Goal: Transaction & Acquisition: Purchase product/service

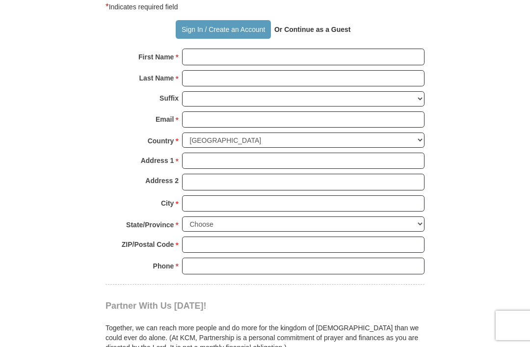
scroll to position [657, 0]
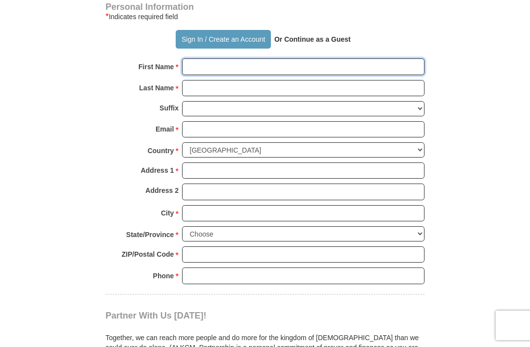
click at [192, 64] on input "First Name *" at bounding box center [303, 66] width 242 height 17
type input "Chelsea"
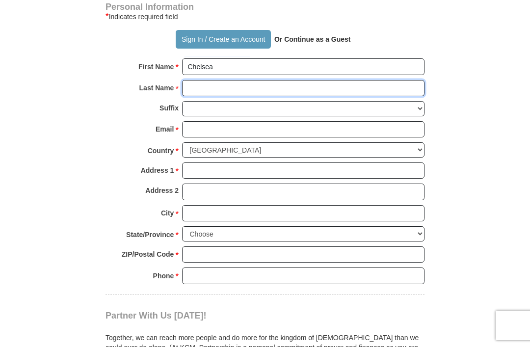
click at [189, 93] on input "Last Name *" at bounding box center [303, 88] width 242 height 17
type input "W"
type input "[PERSON_NAME]"
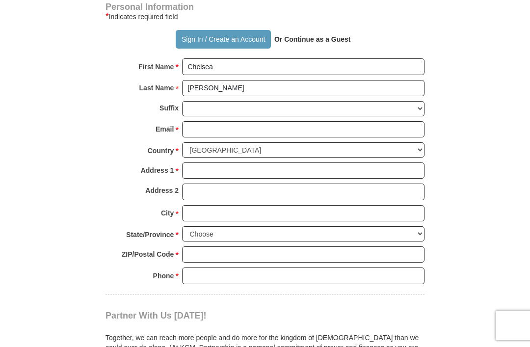
click at [200, 126] on input "Email *" at bounding box center [303, 129] width 242 height 17
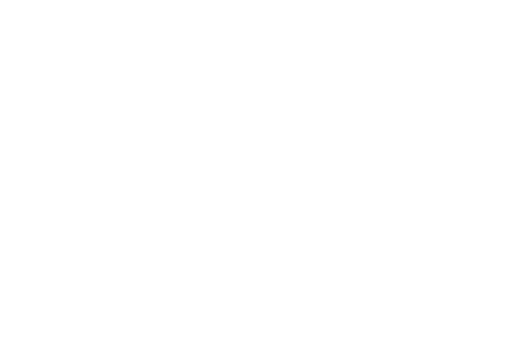
scroll to position [153, 0]
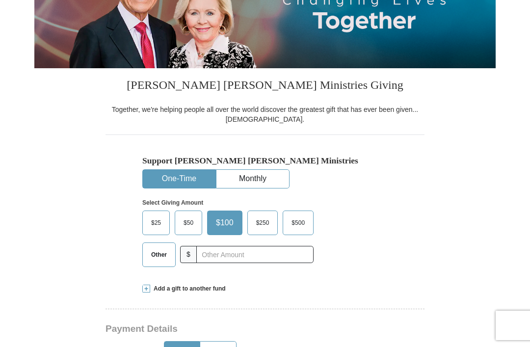
type input "[EMAIL_ADDRESS][DOMAIN_NAME]"
click at [156, 218] on span "$25" at bounding box center [156, 222] width 20 height 15
click at [0, 0] on input "$25" at bounding box center [0, 0] width 0 height 0
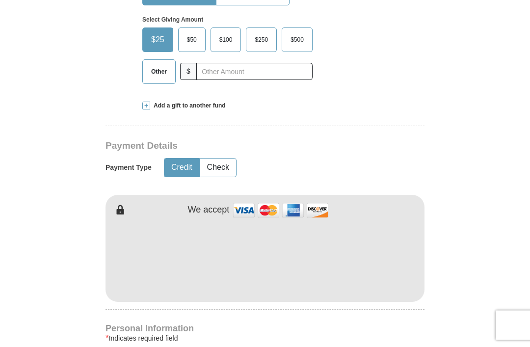
scroll to position [336, 0]
click at [154, 75] on label "Other" at bounding box center [159, 72] width 32 height 24
click at [0, 0] on input "Other" at bounding box center [0, 0] width 0 height 0
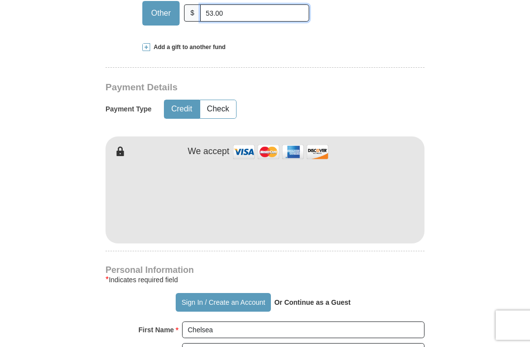
scroll to position [394, 0]
type input "53.00"
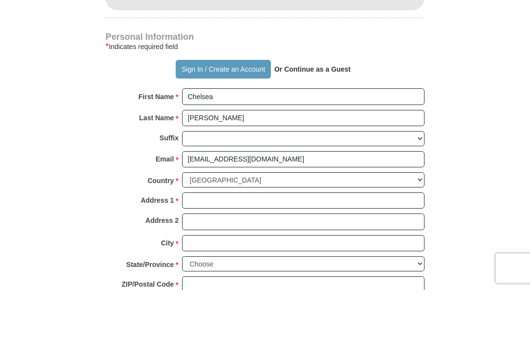
scroll to position [572, 0]
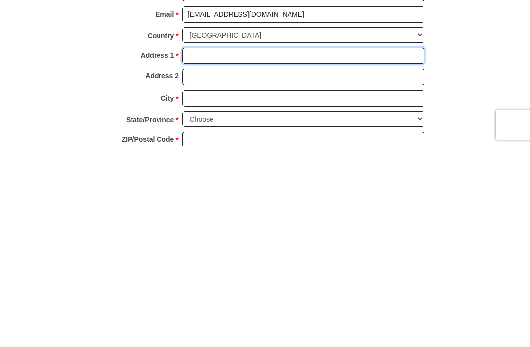
click at [198, 248] on input "Address 1 *" at bounding box center [303, 256] width 242 height 17
type input "o"
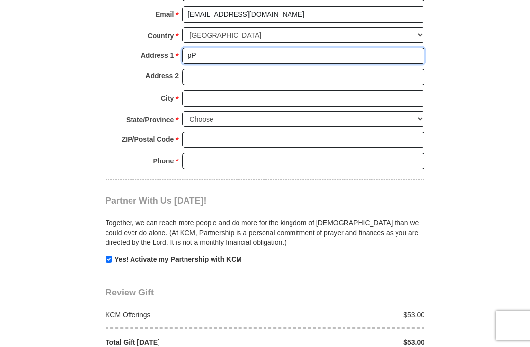
type input "p"
click at [236, 48] on input "PO Box" at bounding box center [303, 56] width 242 height 17
type input "PO Box 684"
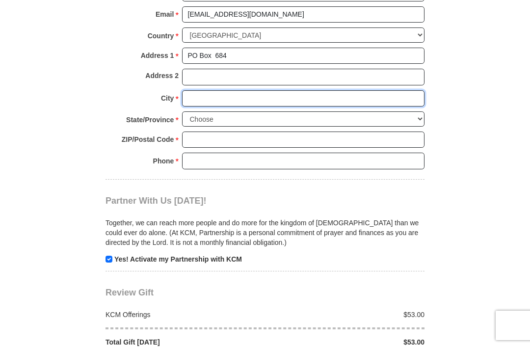
click at [202, 92] on input "City *" at bounding box center [303, 98] width 242 height 17
type input "[GEOGRAPHIC_DATA]"
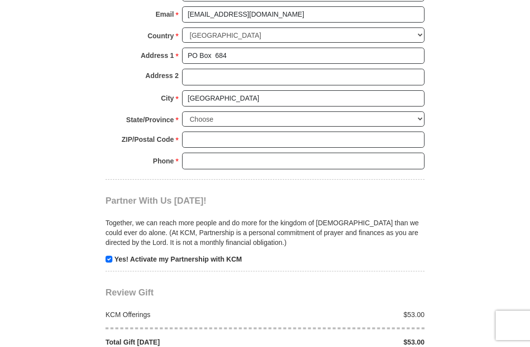
click at [416, 115] on select "Choose [US_STATE] [US_STATE] [US_STATE] [US_STATE] [US_STATE] Armed Forces Amer…" at bounding box center [303, 118] width 242 height 15
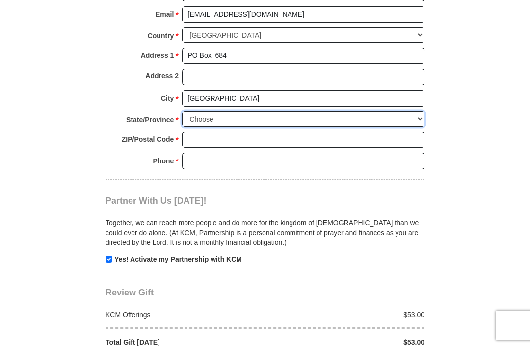
select select "VA"
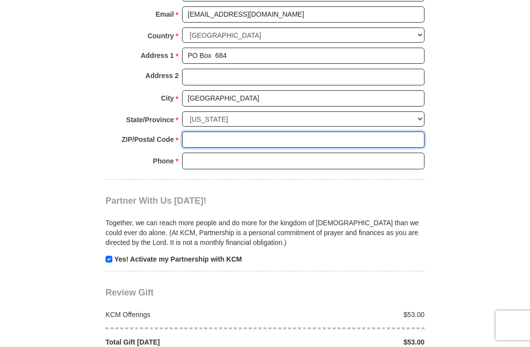
click at [205, 131] on input "ZIP/Postal Code *" at bounding box center [303, 139] width 242 height 17
type input "22572"
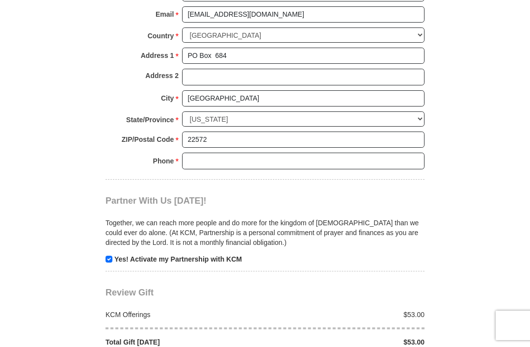
click at [217, 153] on input "Phone * *" at bounding box center [303, 161] width 242 height 17
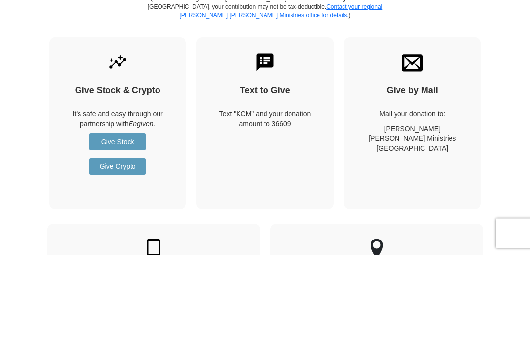
scroll to position [1083, 0]
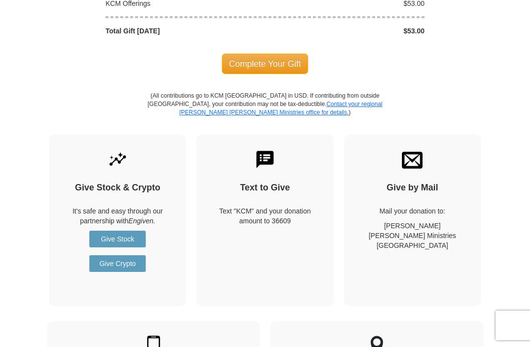
type input "3016025077"
click at [263, 54] on span "Complete Your Gift" at bounding box center [265, 63] width 87 height 21
